Goal: Find specific page/section

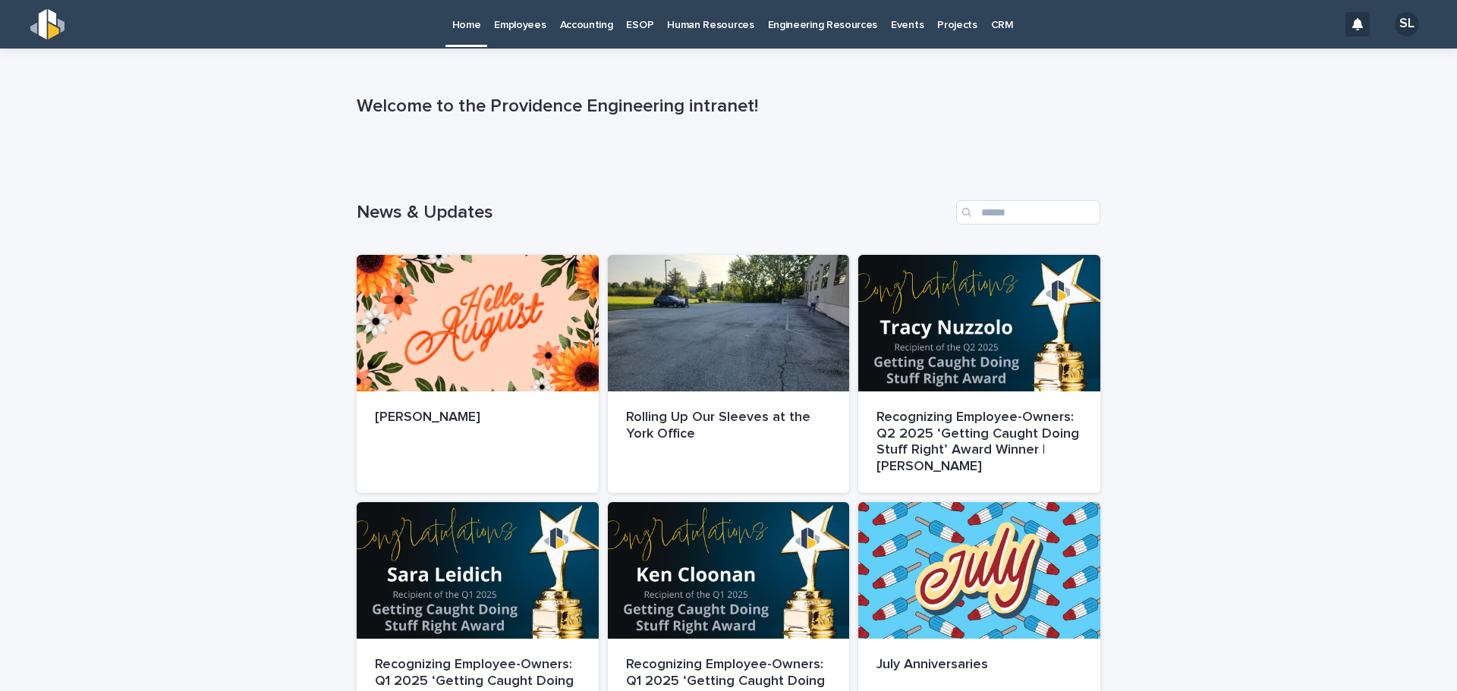
click at [600, 30] on p "Accounting" at bounding box center [586, 16] width 53 height 32
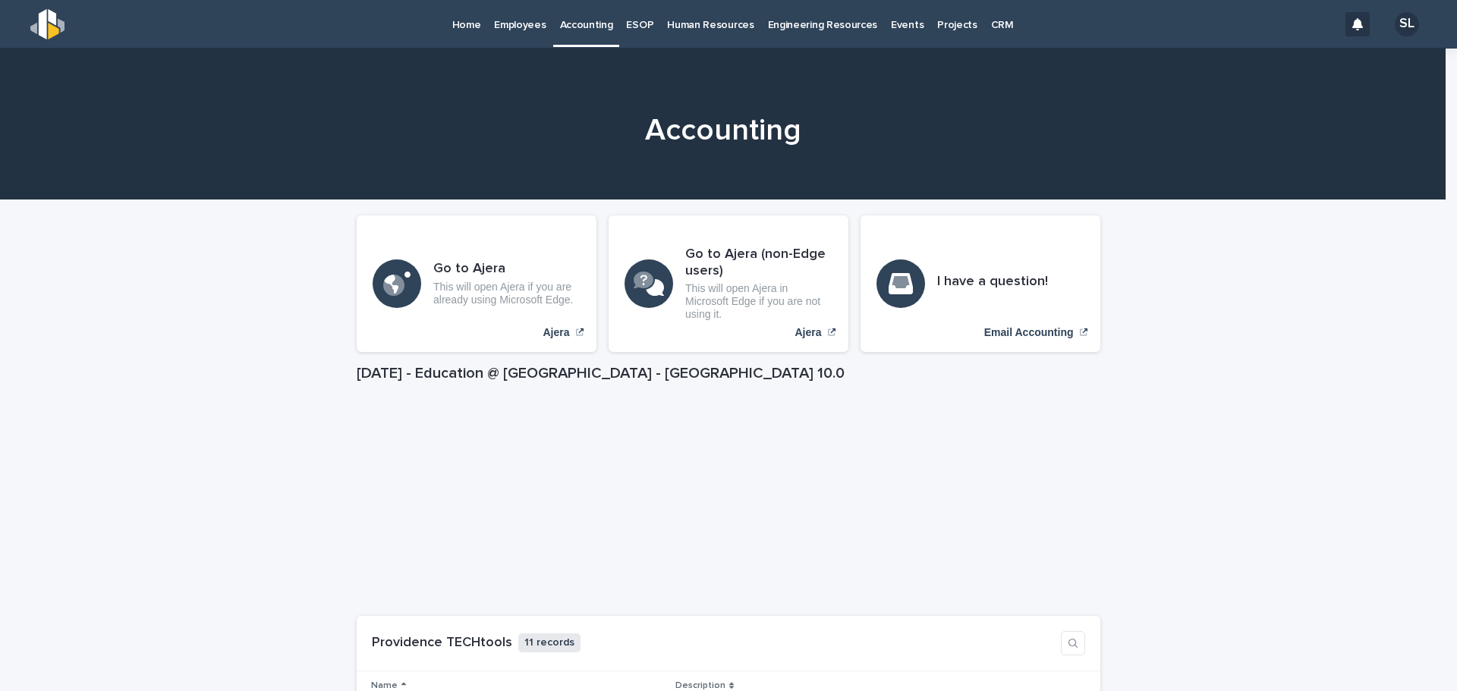
click at [688, 29] on p "Human Resources" at bounding box center [710, 16] width 87 height 32
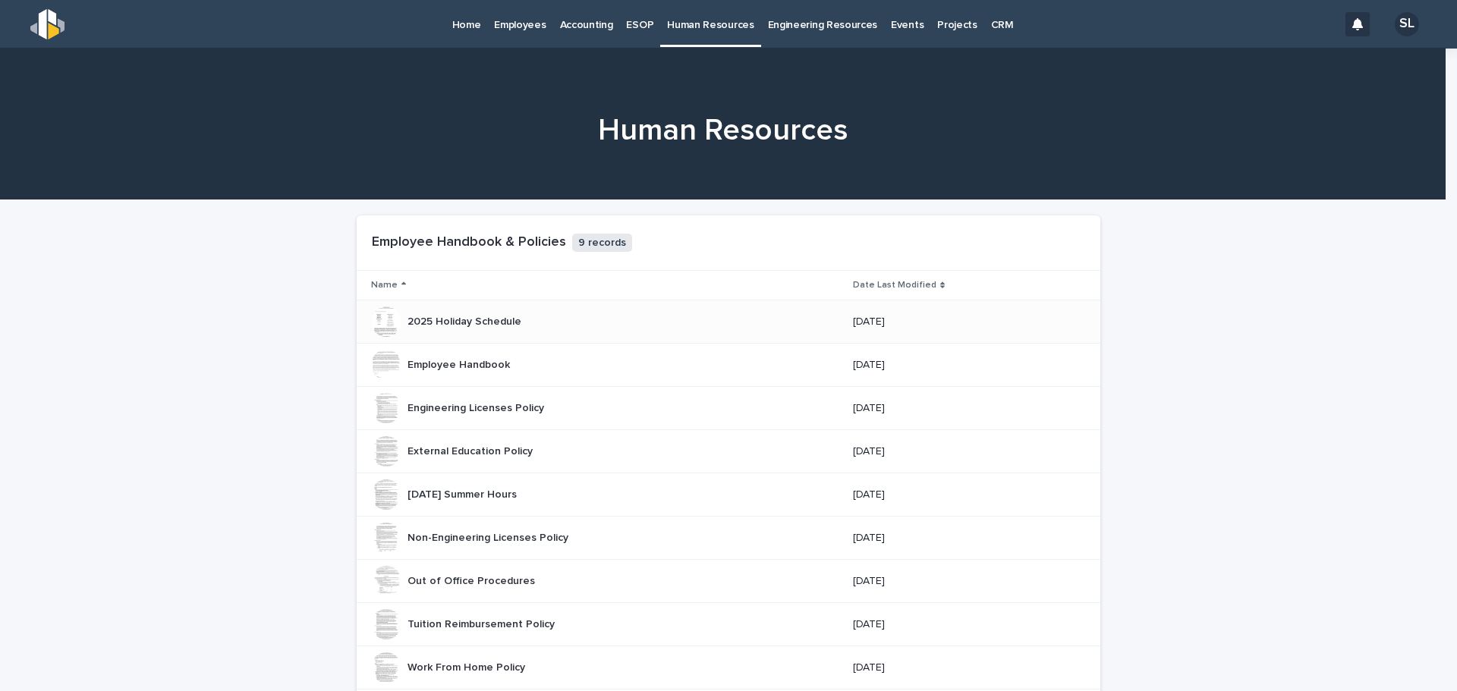
click at [467, 320] on p "2025 Holiday Schedule" at bounding box center [466, 321] width 117 height 16
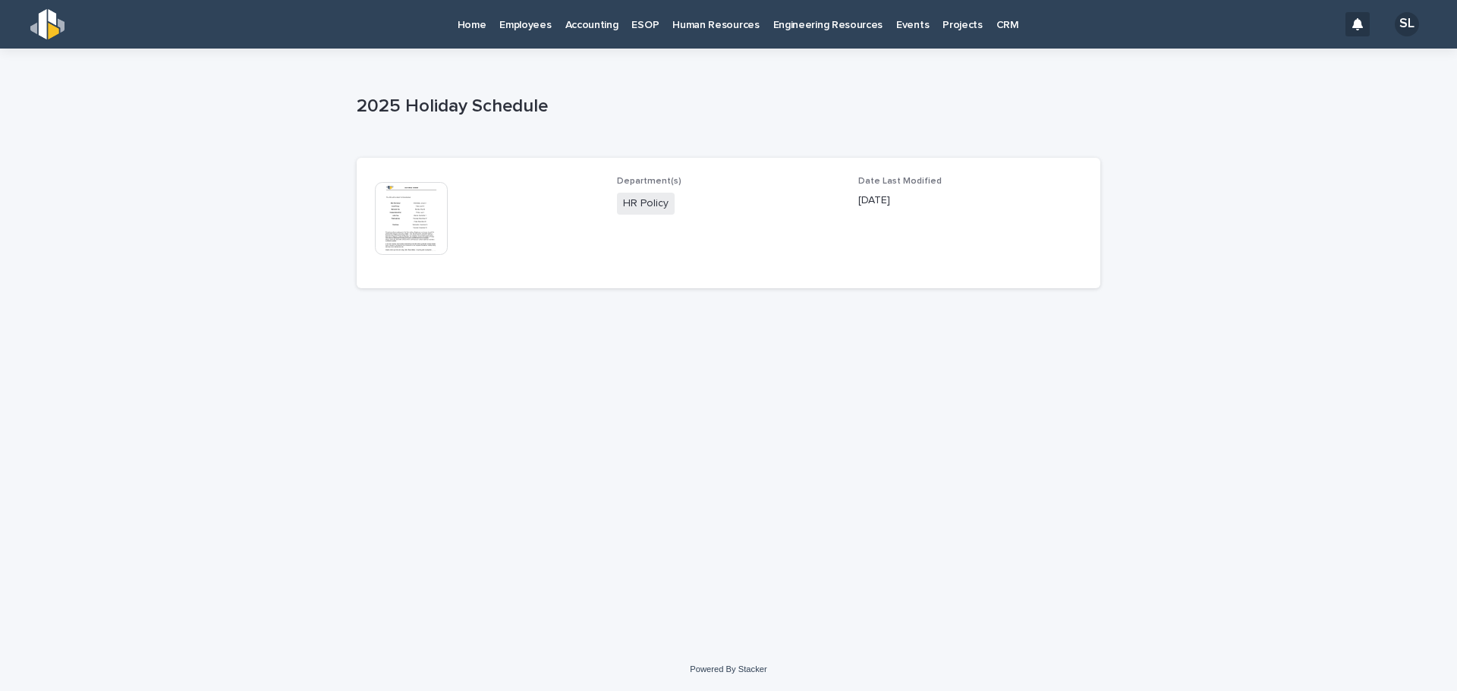
click at [443, 220] on img at bounding box center [411, 218] width 73 height 73
